Goal: Information Seeking & Learning: Learn about a topic

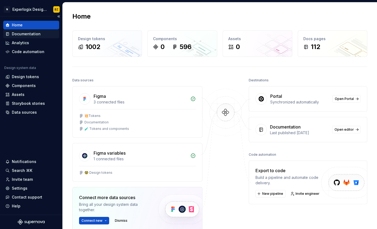
click at [26, 33] on div "Documentation" at bounding box center [26, 33] width 29 height 5
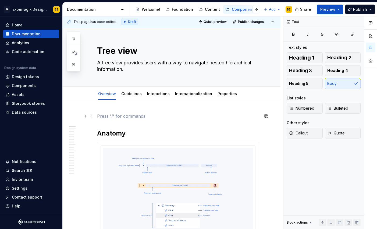
drag, startPoint x: 145, startPoint y: 115, endPoint x: 99, endPoint y: 117, distance: 46.0
click at [99, 117] on p at bounding box center [178, 116] width 162 height 6
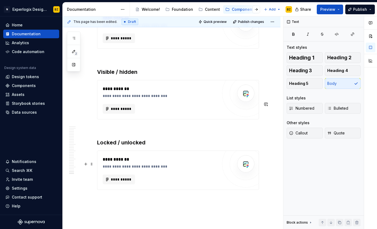
scroll to position [3748, 0]
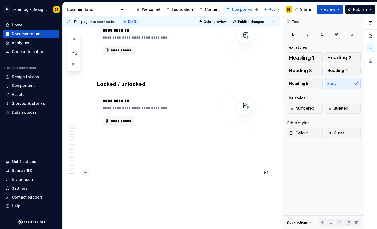
click at [87, 168] on button "button" at bounding box center [86, 172] width 8 height 8
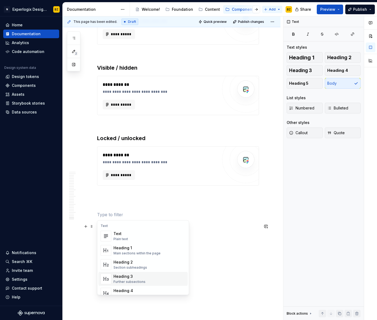
scroll to position [3694, 0]
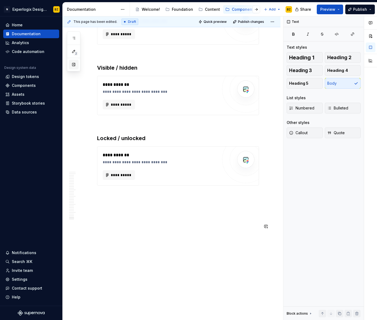
click at [73, 65] on button "button" at bounding box center [74, 65] width 10 height 10
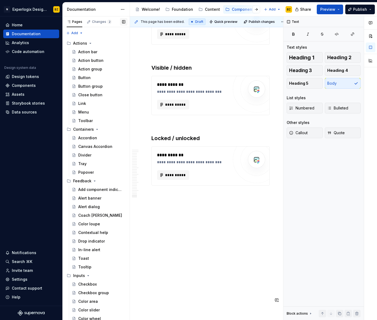
scroll to position [3384, 0]
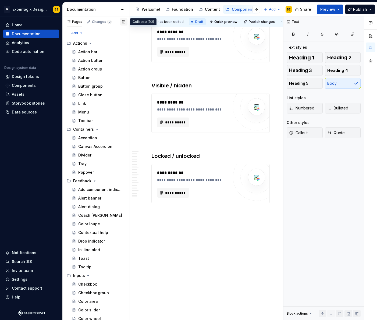
click at [121, 23] on button "button" at bounding box center [124, 22] width 8 height 8
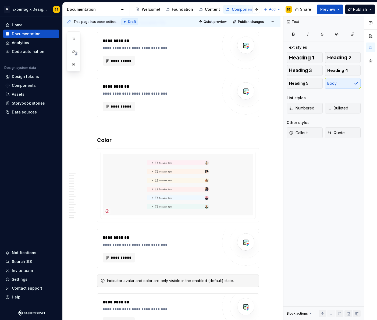
scroll to position [3384, 0]
click at [72, 66] on button "button" at bounding box center [74, 65] width 10 height 10
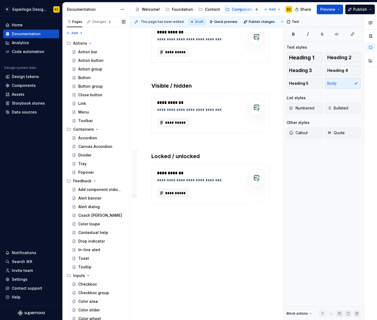
click at [124, 23] on button "button" at bounding box center [124, 22] width 8 height 8
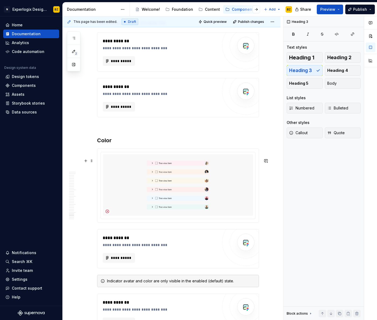
click at [110, 144] on h3 "Color" at bounding box center [178, 141] width 162 height 8
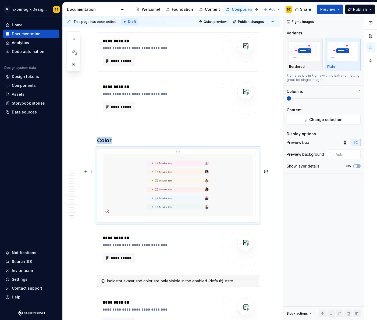
click at [136, 209] on img at bounding box center [178, 184] width 150 height 61
click at [86, 148] on button "button" at bounding box center [86, 148] width 8 height 8
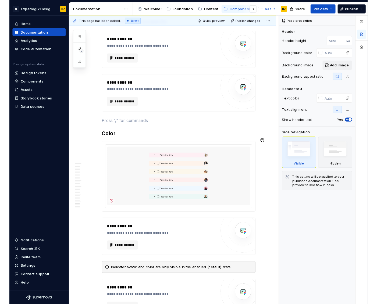
scroll to position [3368, 0]
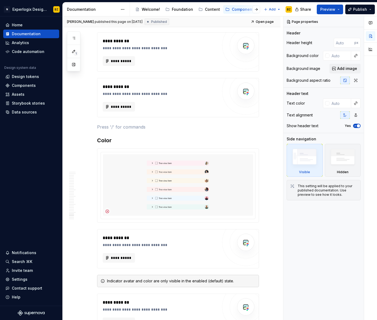
type textarea "*"
click at [345, 80] on icon "button" at bounding box center [345, 80] width 3 height 3
click at [351, 77] on button "button" at bounding box center [356, 81] width 10 height 8
click at [345, 80] on icon "button" at bounding box center [345, 80] width 3 height 3
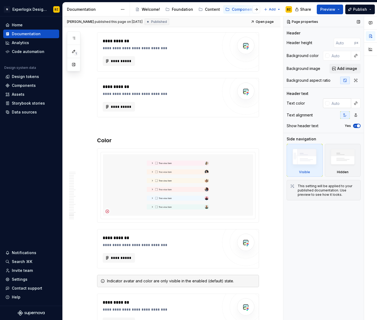
click at [340, 105] on input "text" at bounding box center [341, 103] width 22 height 10
click at [325, 105] on div at bounding box center [327, 103] width 4 height 4
click at [325, 104] on div "Comments Open comments No comments yet Select ‘Comment’ from the block context …" at bounding box center [331, 168] width 94 height 304
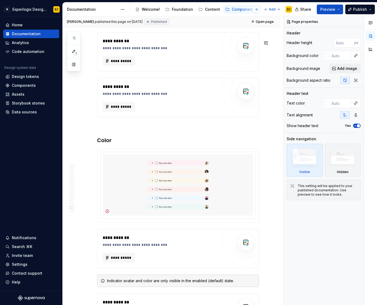
type textarea "*"
